Goal: Task Accomplishment & Management: Manage account settings

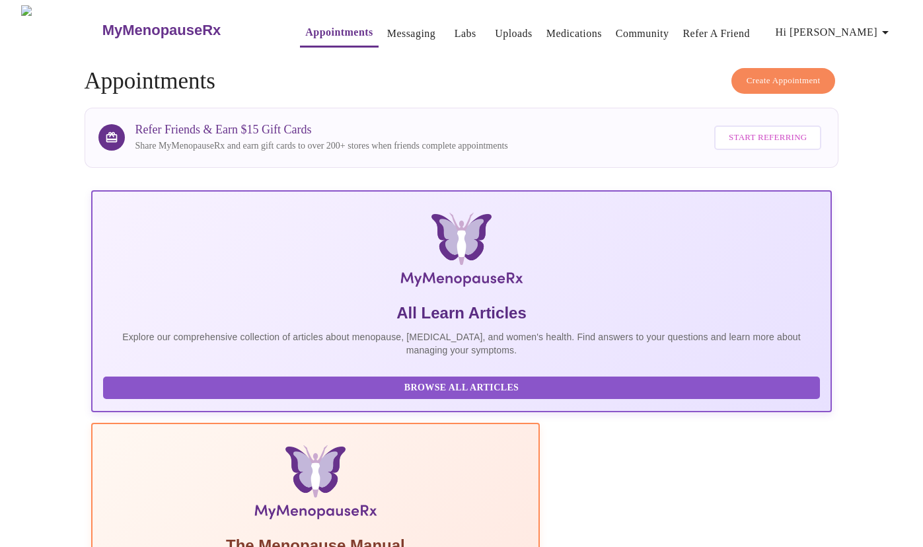
click at [844, 23] on span "Hi [PERSON_NAME]" at bounding box center [835, 32] width 118 height 18
click at [846, 49] on li "Billing" at bounding box center [866, 52] width 61 height 24
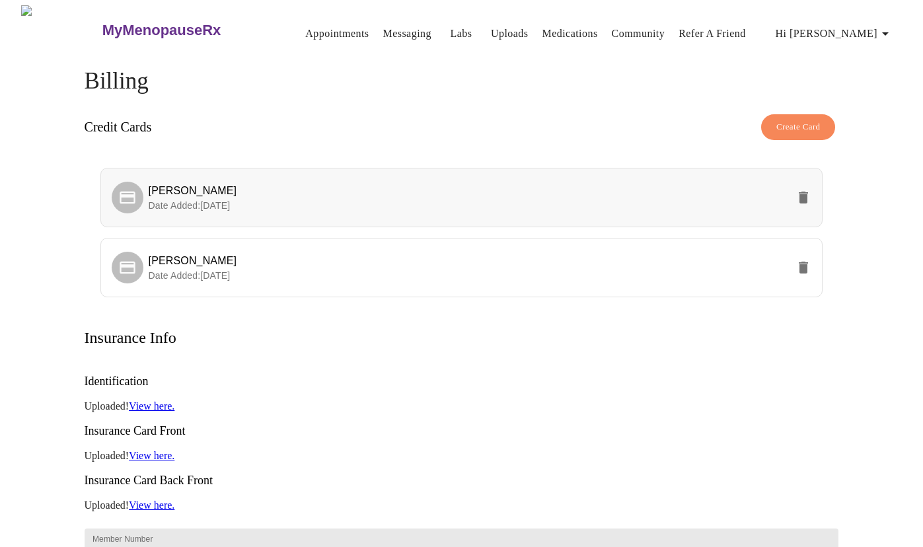
click at [814, 201] on button "delete" at bounding box center [804, 198] width 32 height 32
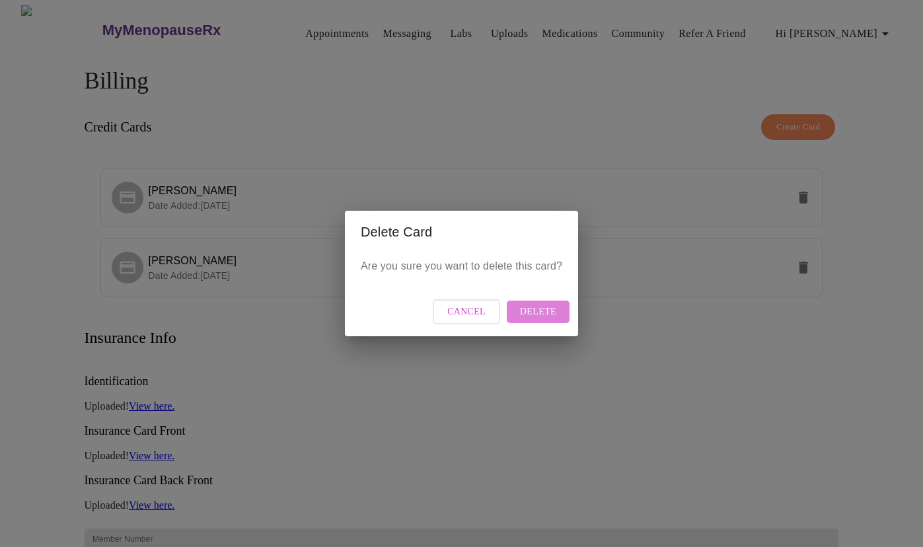
click at [533, 314] on span "Delete" at bounding box center [538, 312] width 36 height 17
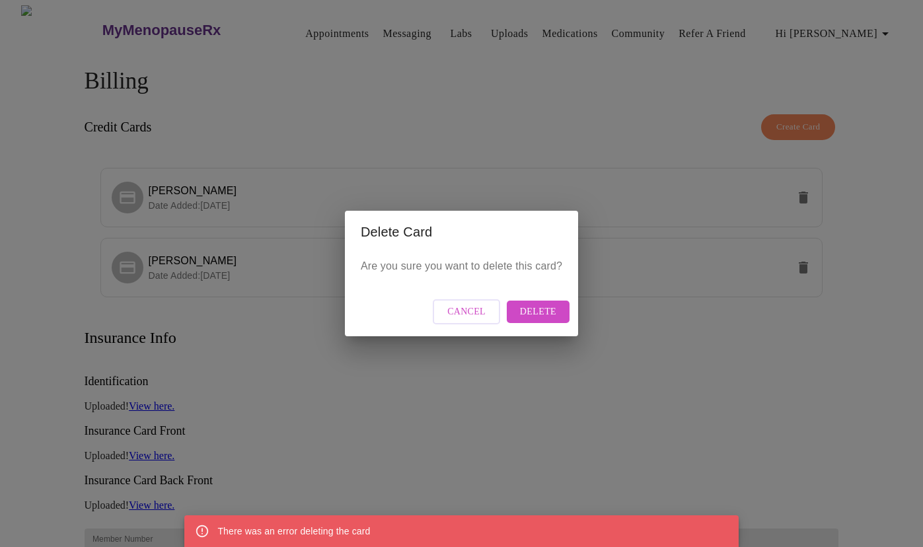
click at [463, 315] on span "Cancel" at bounding box center [466, 312] width 38 height 17
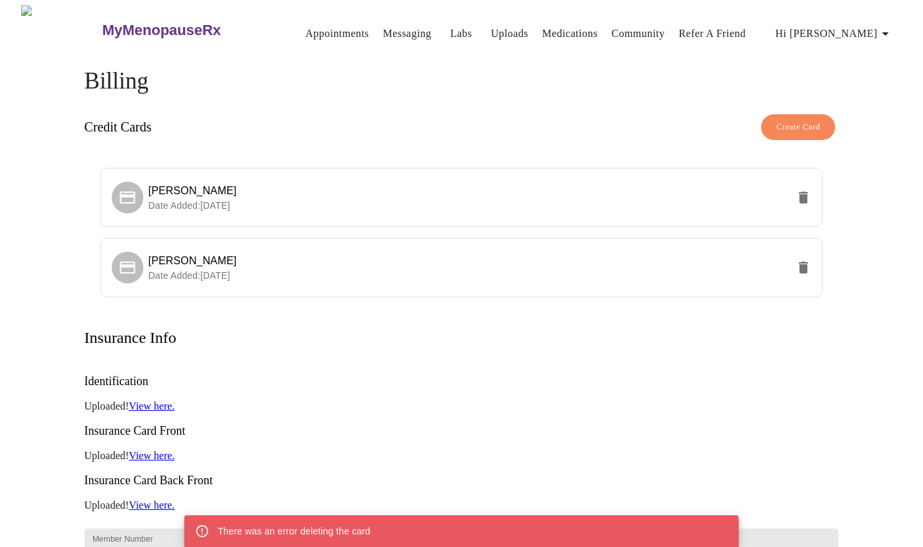
click at [305, 32] on link "Appointments" at bounding box center [336, 33] width 63 height 18
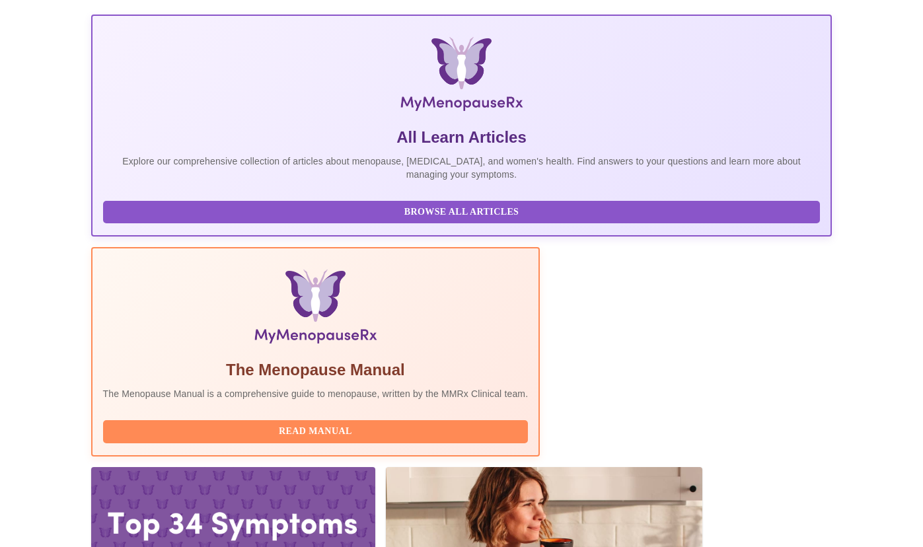
scroll to position [176, 0]
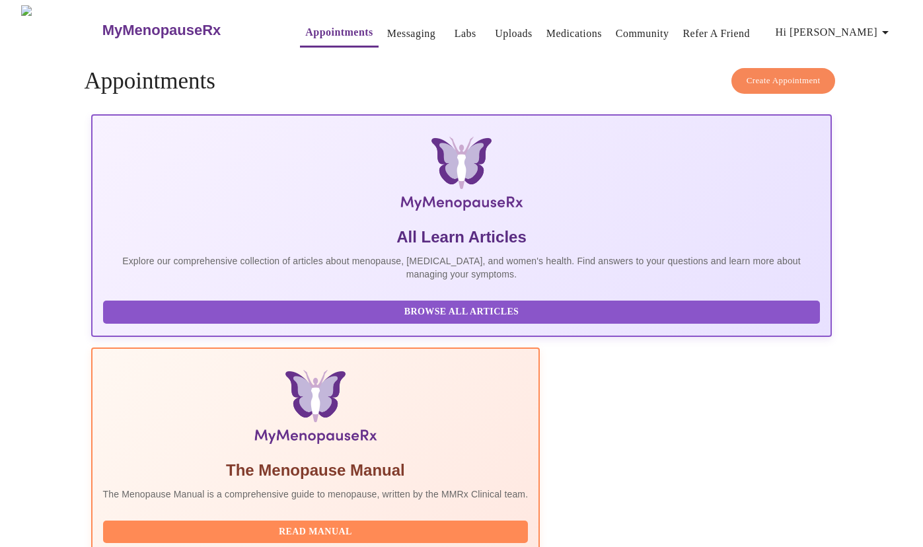
click at [866, 36] on span "Hi [PERSON_NAME]" at bounding box center [835, 32] width 118 height 18
click at [863, 54] on li "Billing" at bounding box center [866, 52] width 61 height 24
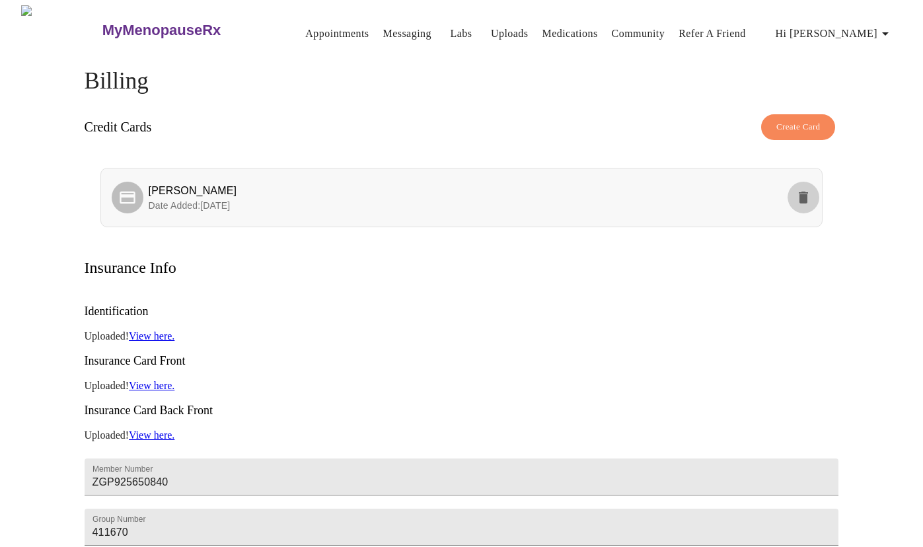
click at [810, 191] on icon "delete" at bounding box center [803, 198] width 16 height 16
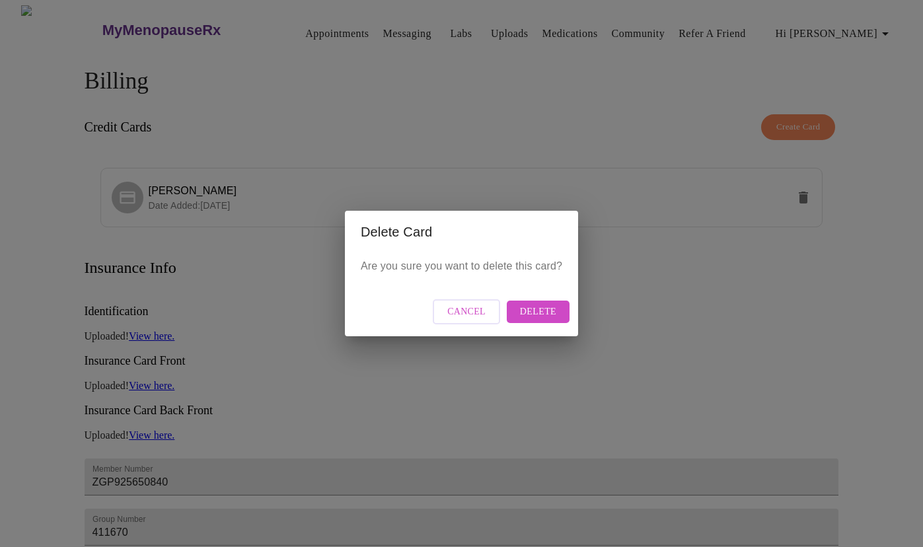
click at [552, 312] on span "Delete" at bounding box center [538, 312] width 36 height 17
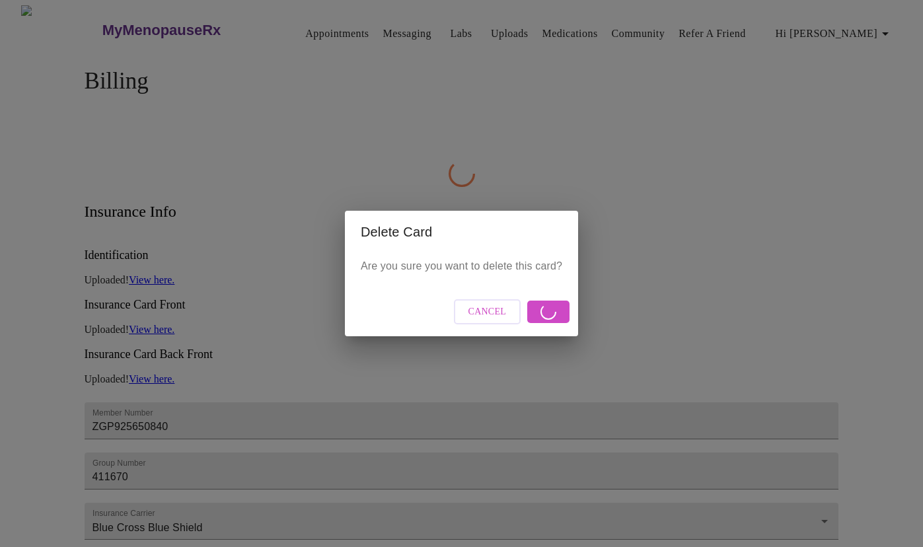
click at [617, 264] on div "Delete Card Are you sure you want to delete this card? Cancel" at bounding box center [461, 273] width 923 height 547
click at [297, 283] on div "Delete Card Are you sure you want to delete this card? Cancel" at bounding box center [461, 273] width 923 height 547
